Goal: Task Accomplishment & Management: Complete application form

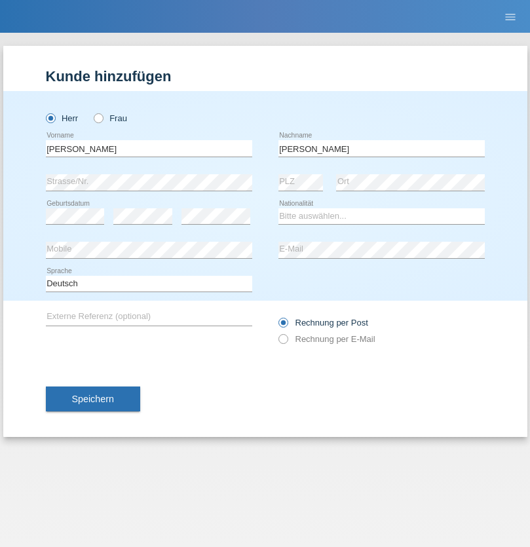
type input "[PERSON_NAME]"
select select "PT"
select select "C"
select select "22"
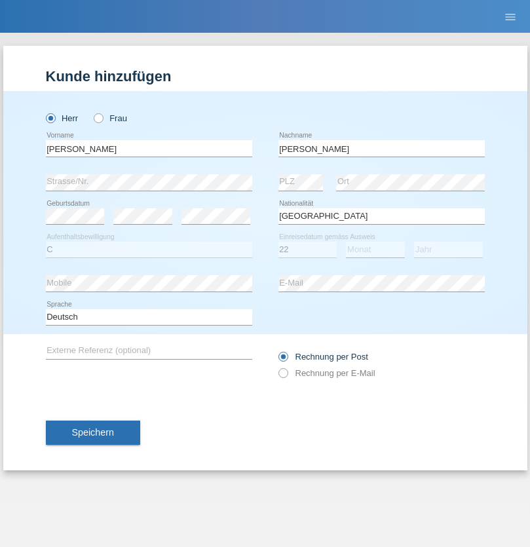
select select "02"
select select "2006"
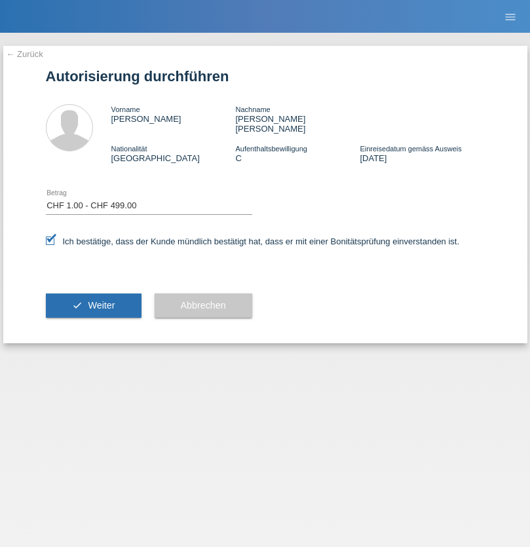
select select "1"
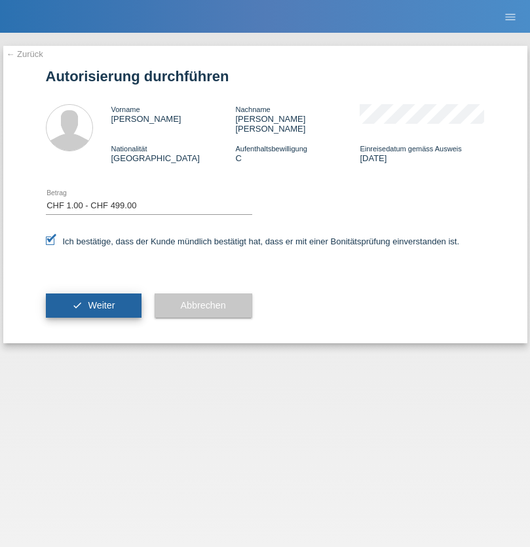
click at [93, 300] on span "Weiter" at bounding box center [101, 305] width 27 height 10
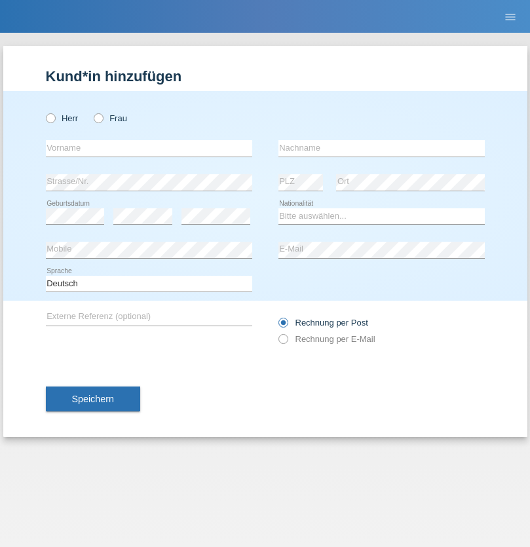
radio input "true"
click at [149, 148] on input "text" at bounding box center [149, 148] width 206 height 16
type input "[PERSON_NAME]"
click at [381, 148] on input "text" at bounding box center [381, 148] width 206 height 16
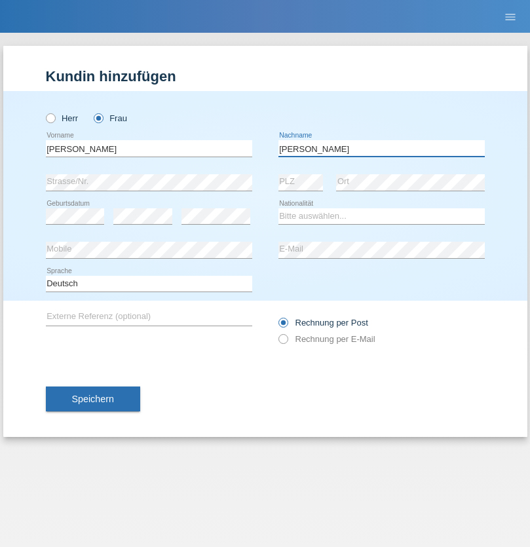
type input "[PERSON_NAME]"
select select "MK"
select select "C"
select select "28"
select select "01"
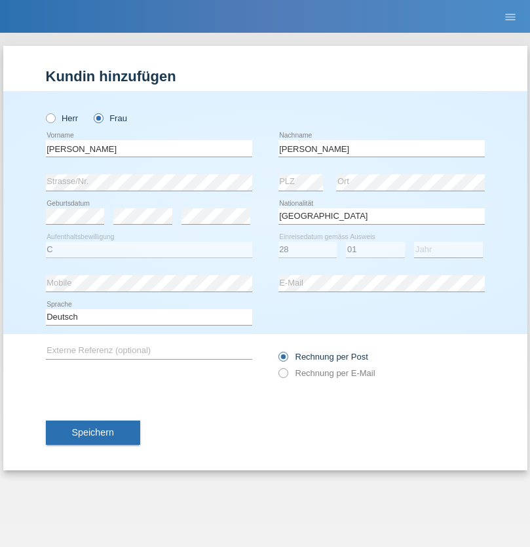
select select "1998"
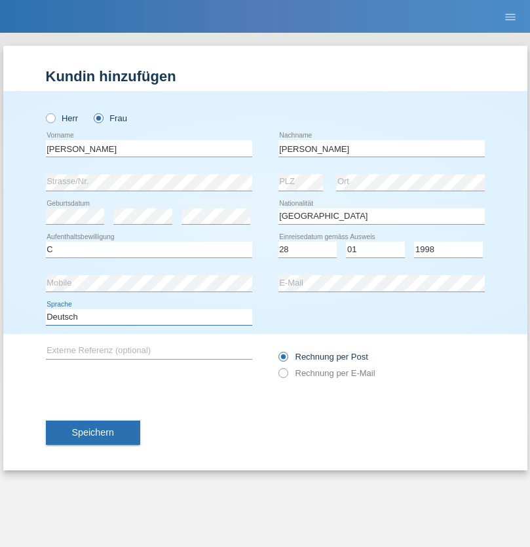
select select "en"
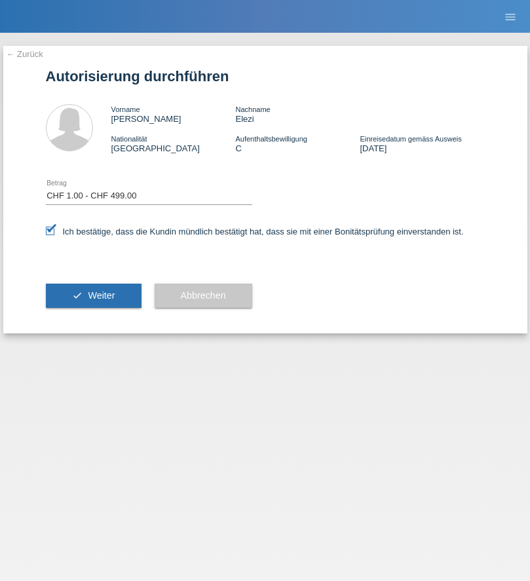
select select "1"
click at [93, 295] on span "Weiter" at bounding box center [101, 295] width 27 height 10
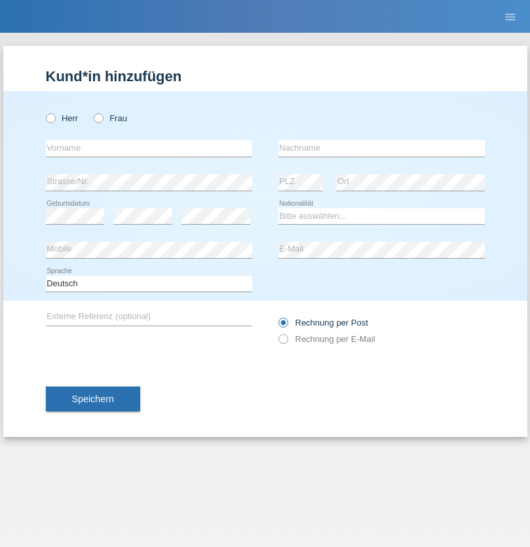
radio input "true"
click at [149, 148] on input "text" at bounding box center [149, 148] width 206 height 16
type input "David"
click at [381, 148] on input "text" at bounding box center [381, 148] width 206 height 16
type input "Senn"
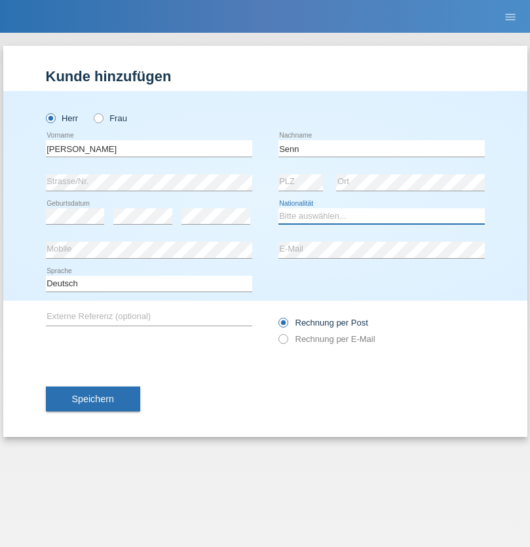
select select "CH"
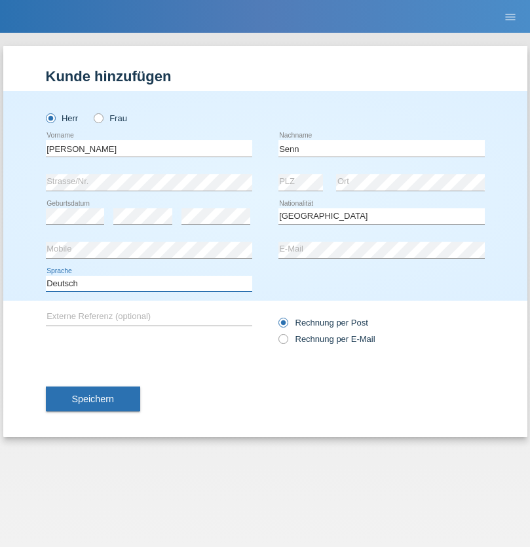
select select "en"
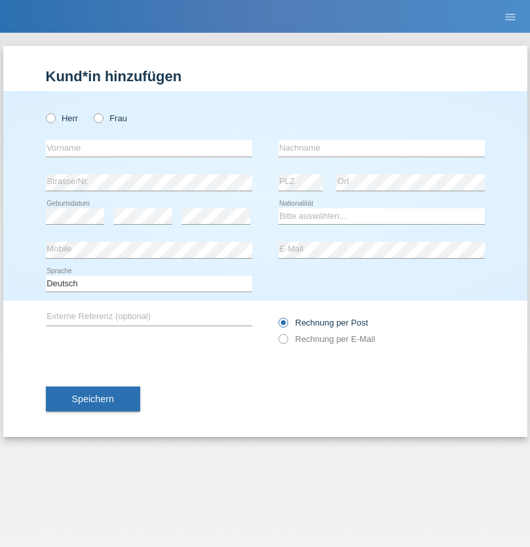
radio input "true"
click at [149, 148] on input "text" at bounding box center [149, 148] width 206 height 16
type input "Moser"
click at [381, 148] on input "text" at bounding box center [381, 148] width 206 height 16
type input "Emely"
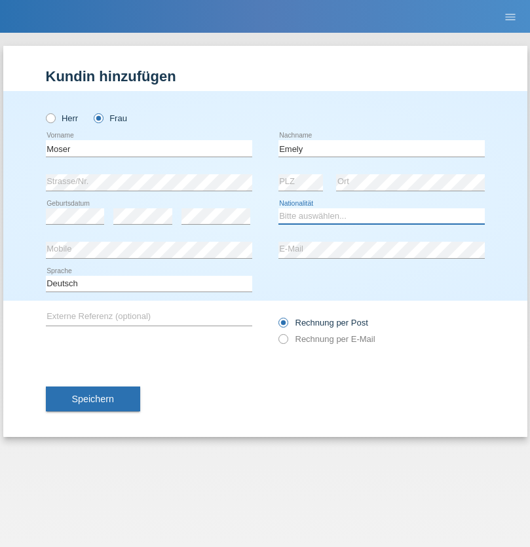
select select "CH"
radio input "true"
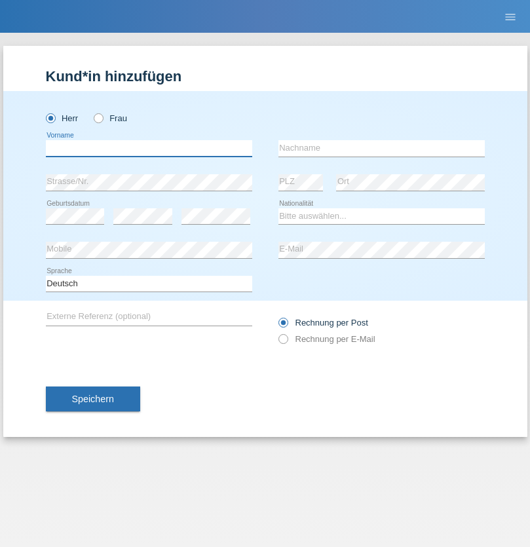
click at [149, 148] on input "text" at bounding box center [149, 148] width 206 height 16
type input "Mohammad Qais"
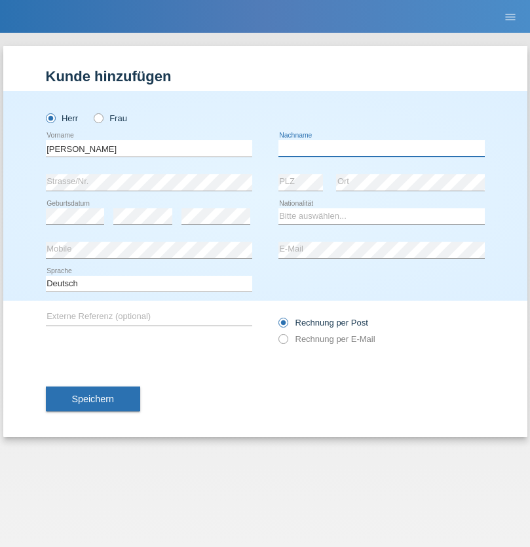
click at [381, 148] on input "text" at bounding box center [381, 148] width 206 height 16
type input "Nemani"
select select "AF"
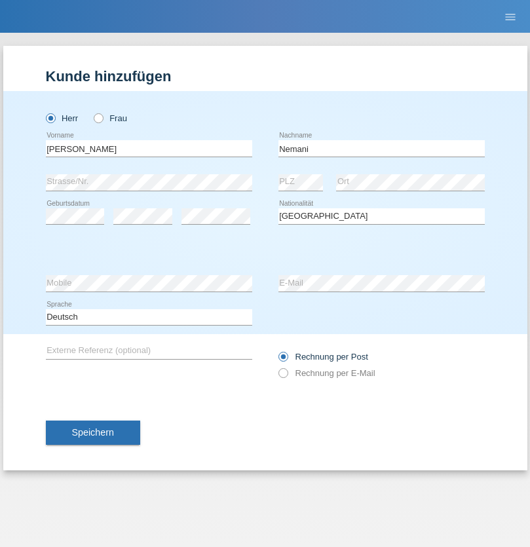
select select "C"
select select "02"
select select "01"
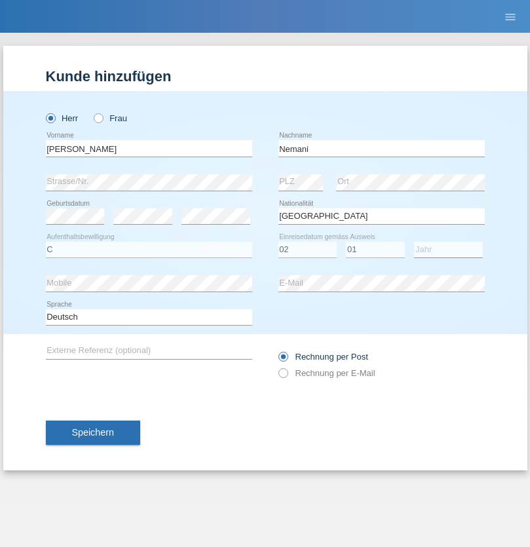
select select "2021"
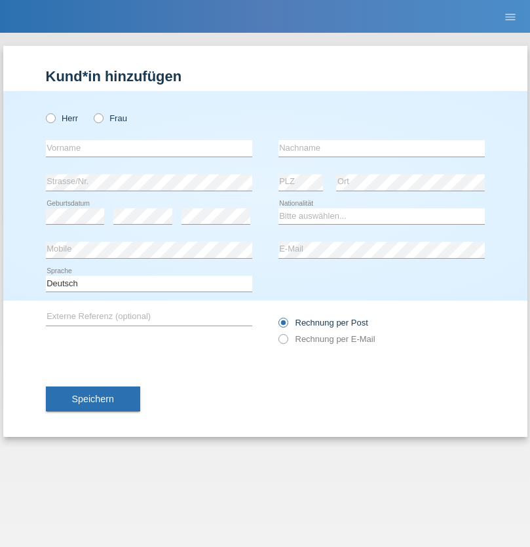
radio input "true"
click at [149, 148] on input "text" at bounding box center [149, 148] width 206 height 16
type input "Besart"
click at [381, 148] on input "text" at bounding box center [381, 148] width 206 height 16
type input "Emiri"
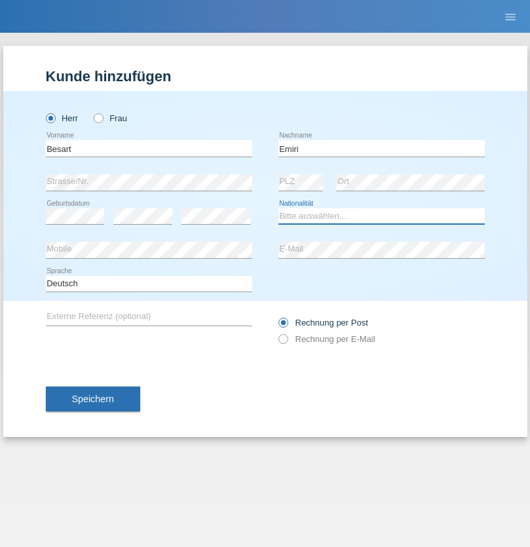
select select "XK"
select select "C"
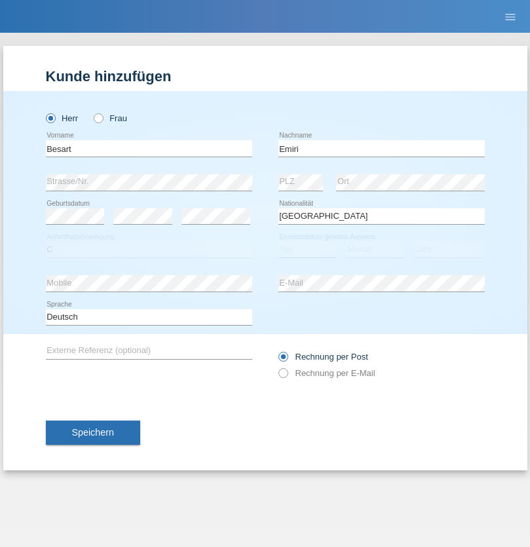
select select "04"
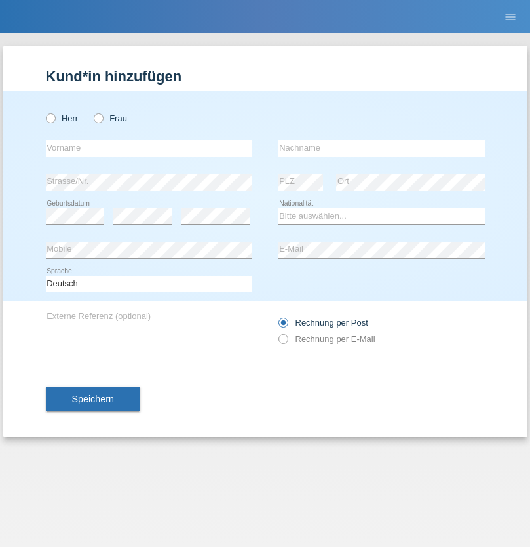
radio input "true"
click at [149, 148] on input "text" at bounding box center [149, 148] width 206 height 16
type input "Camille"
click at [381, 148] on input "text" at bounding box center [381, 148] width 206 height 16
type input "Jacquet"
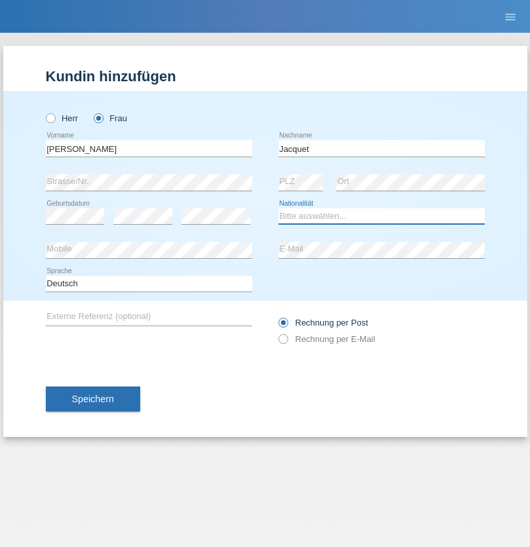
select select "CH"
radio input "true"
select select "DE"
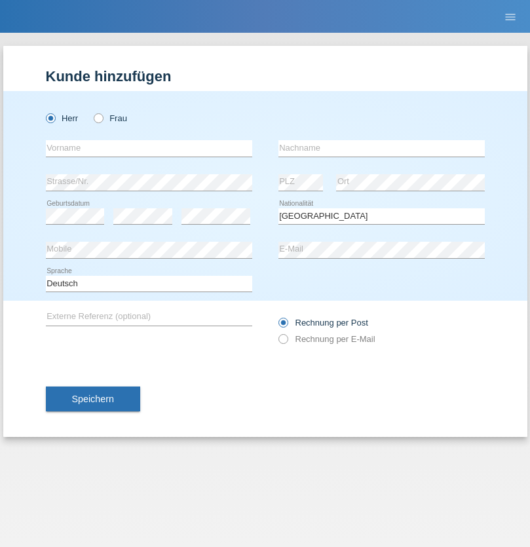
select select "C"
select select "07"
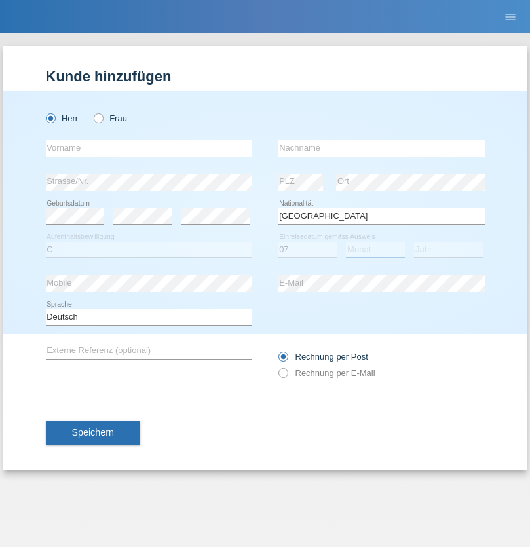
select select "11"
select select "1972"
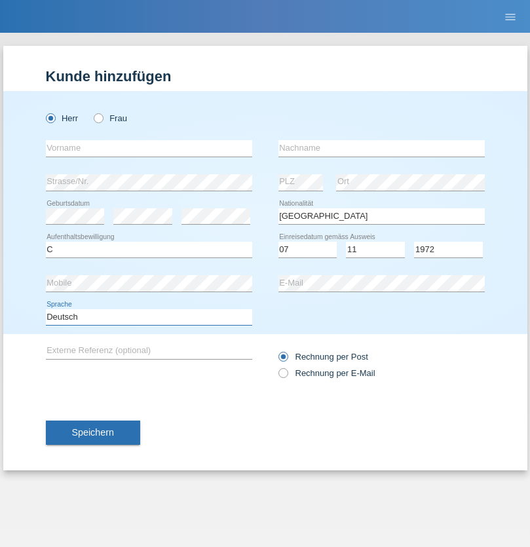
select select "en"
